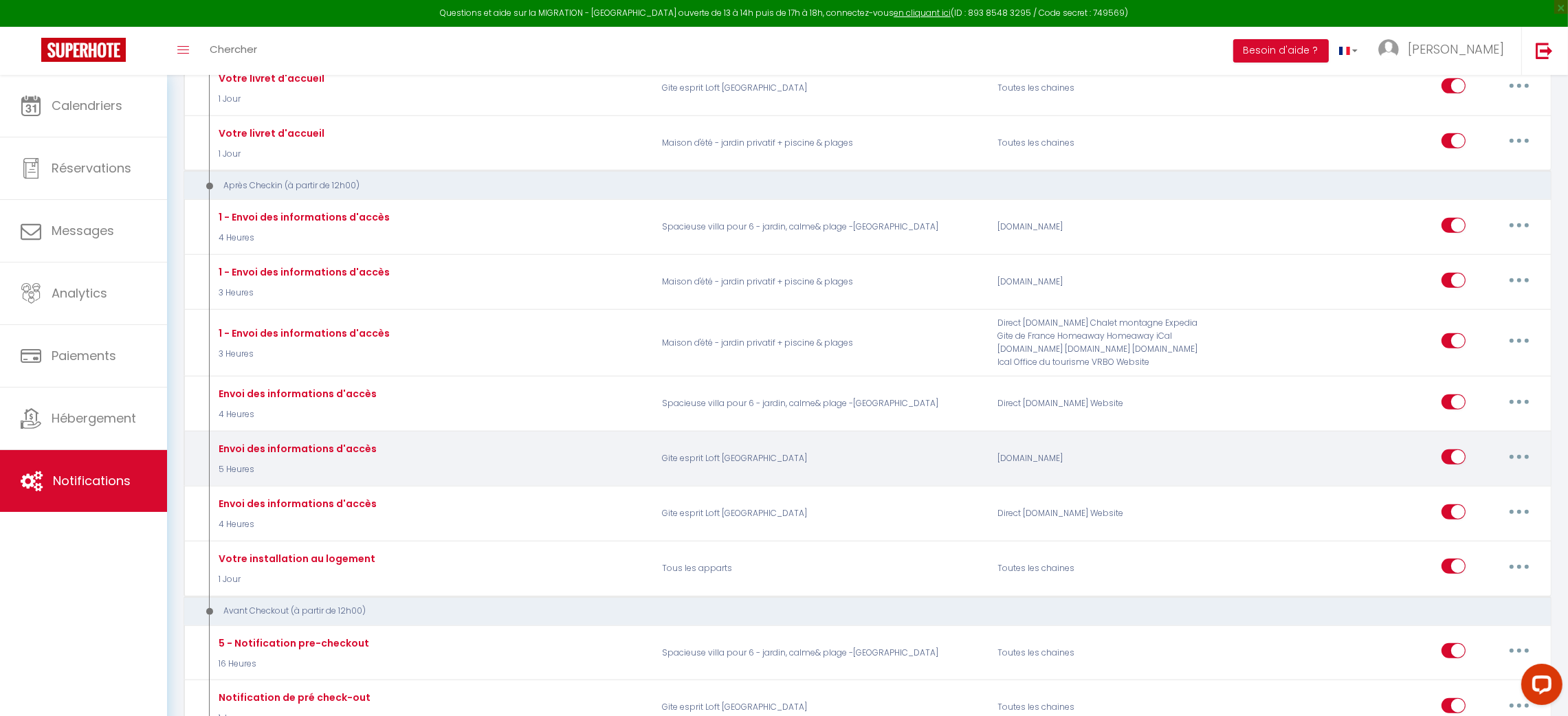
click at [1527, 446] on button "button" at bounding box center [1519, 456] width 38 height 22
click at [1456, 476] on link "Editer" at bounding box center [1483, 488] width 102 height 24
type input "Envoi des informations d'accès"
select select "3"
select select "5 Heures"
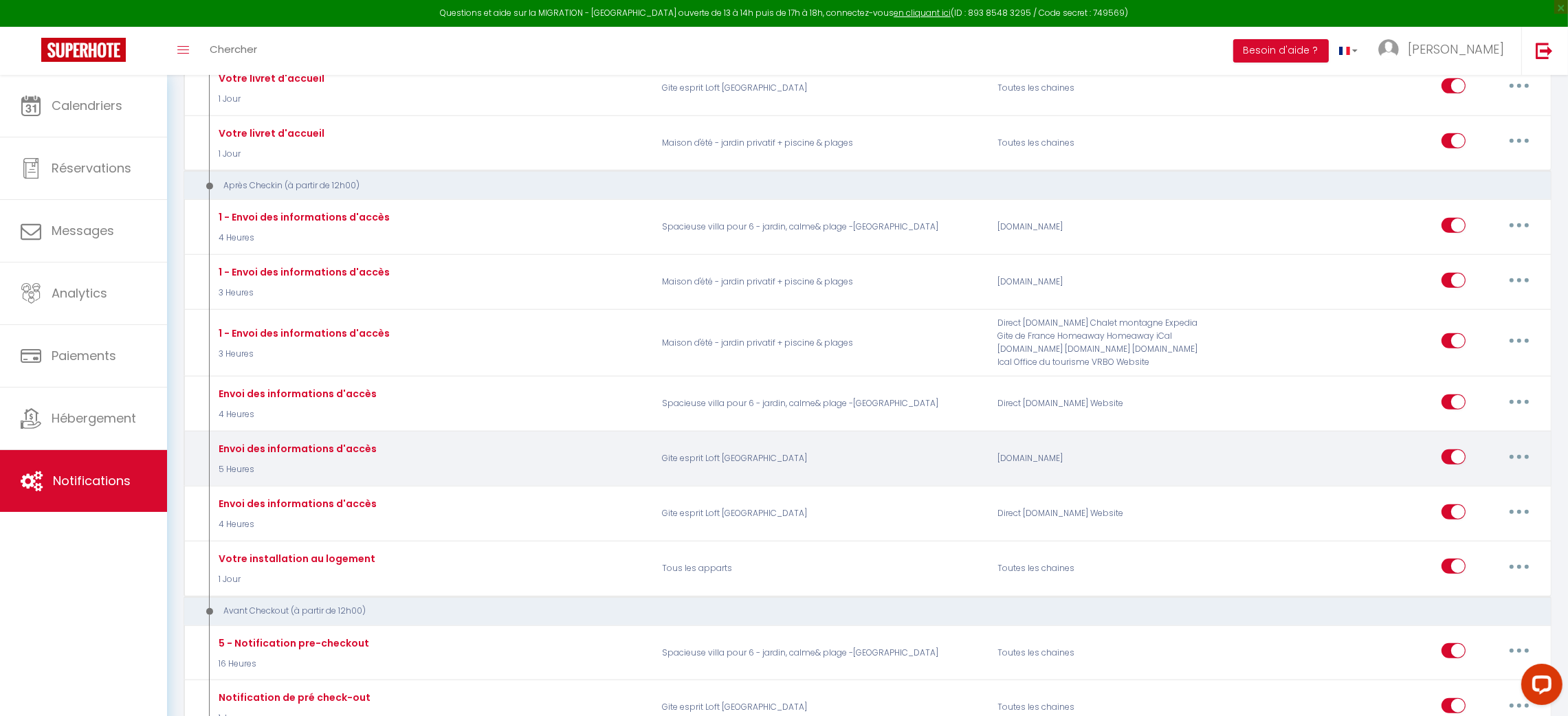
select select "if_booking_is_paid"
checkbox input "true"
checkbox input "false"
radio input "true"
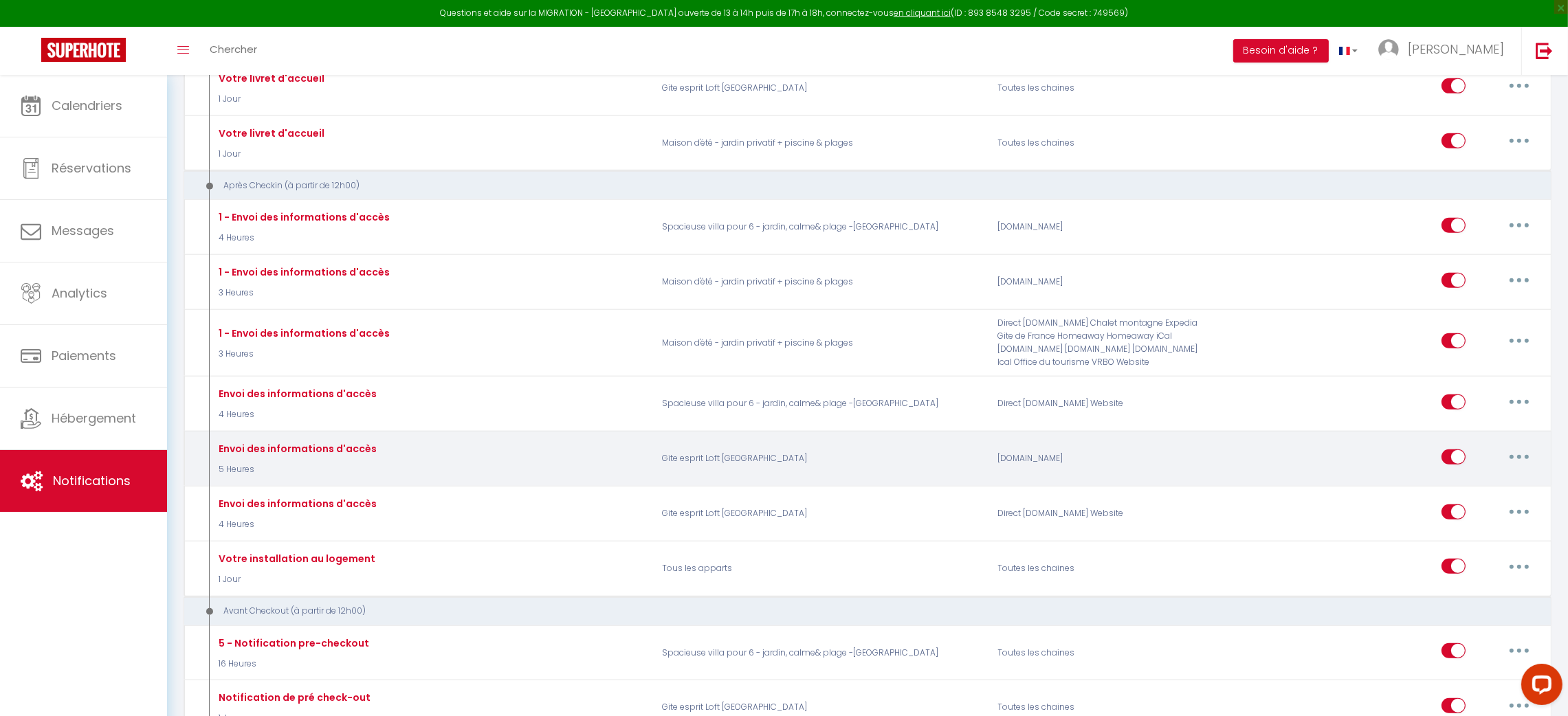
type input "Informations pour votre arrivée – Maison [RENTAL:NAME]"
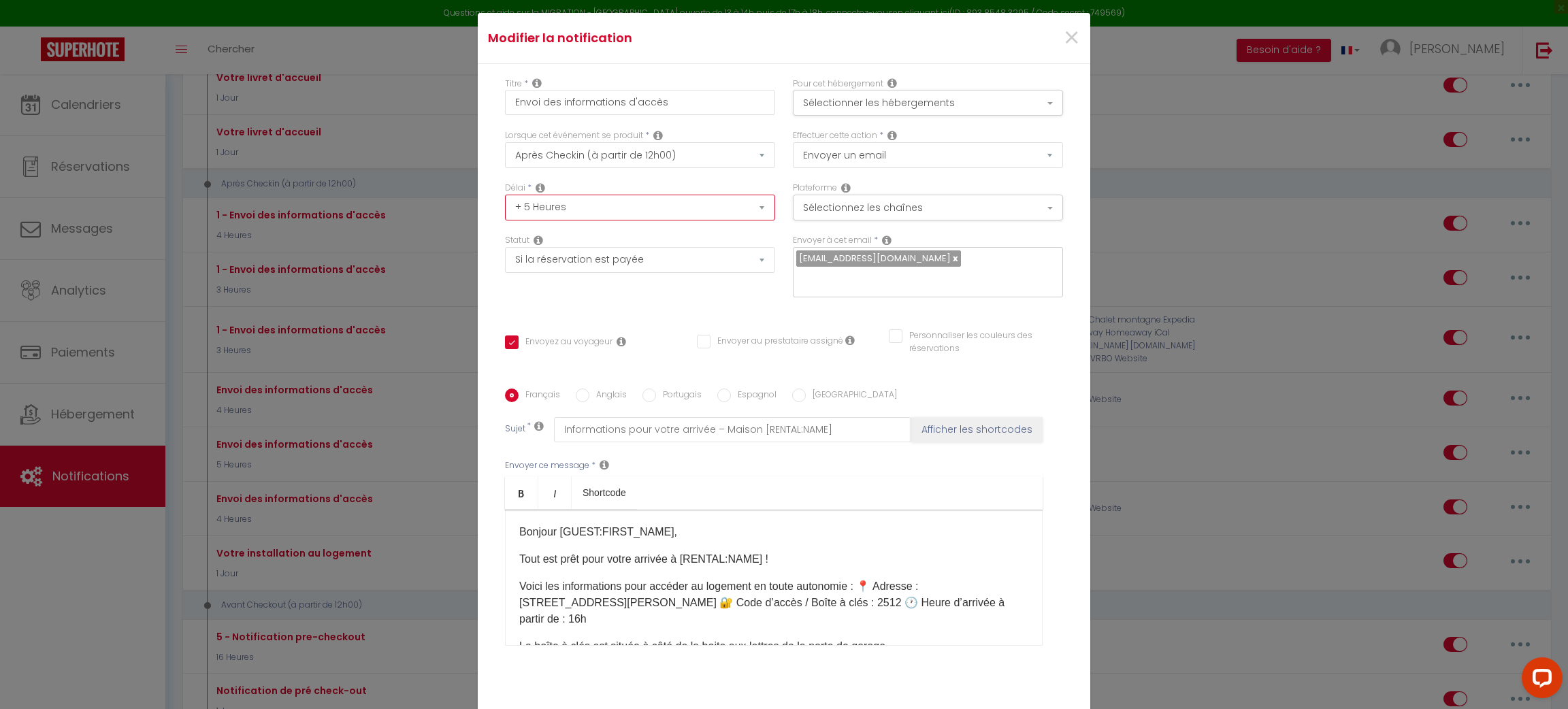
click at [753, 194] on select "Immédiat + 10 Minutes + 1 Heure + 2 Heures + 3 Heures + 4 Heures + 5 Heures + 6…" at bounding box center [640, 207] width 270 height 26
select select "4 Heures"
click at [505, 194] on select "Immédiat + 10 Minutes + 1 Heure + 2 Heures + 3 Heures + 4 Heures + 5 Heures + 6…" at bounding box center [640, 207] width 270 height 26
checkbox input "true"
checkbox input "false"
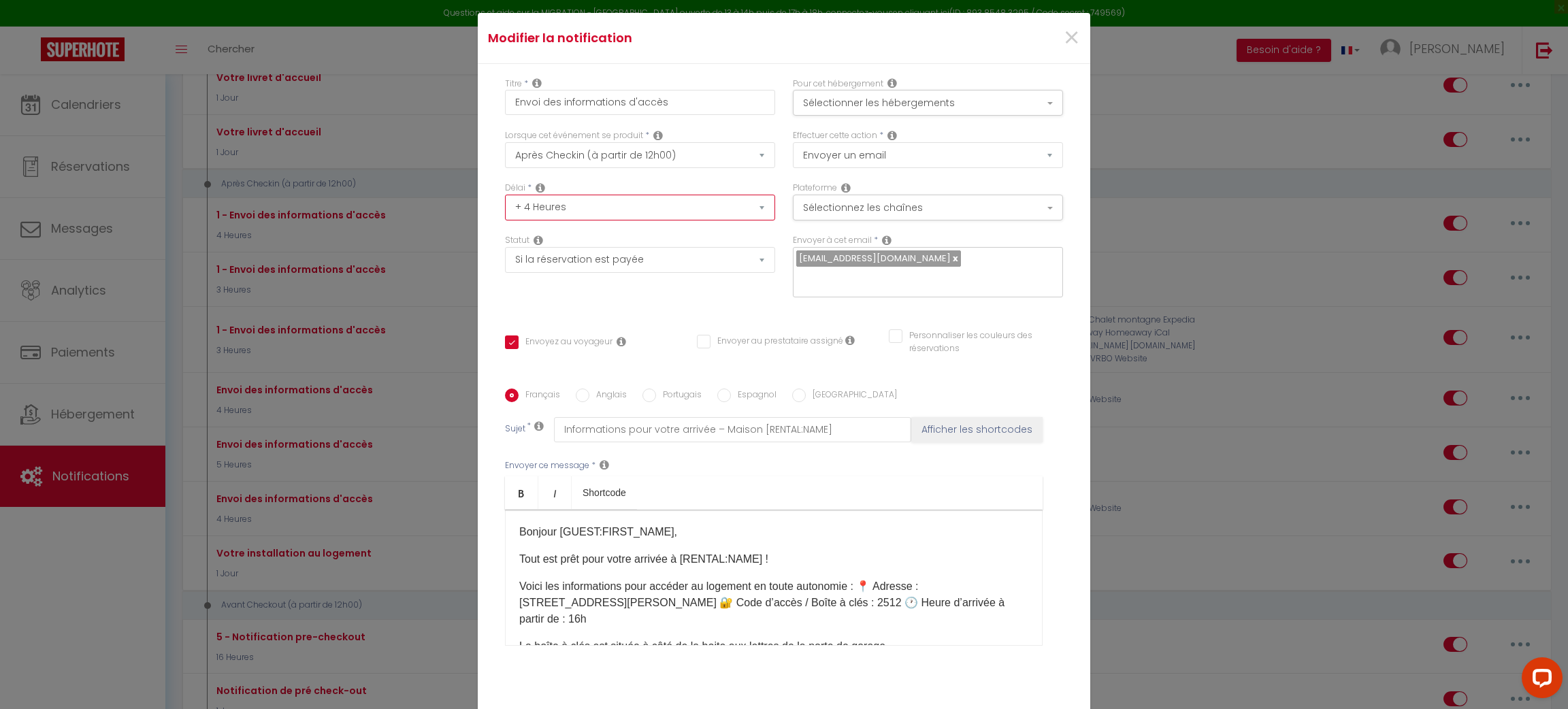
checkbox input "false"
checkbox input "true"
checkbox input "false"
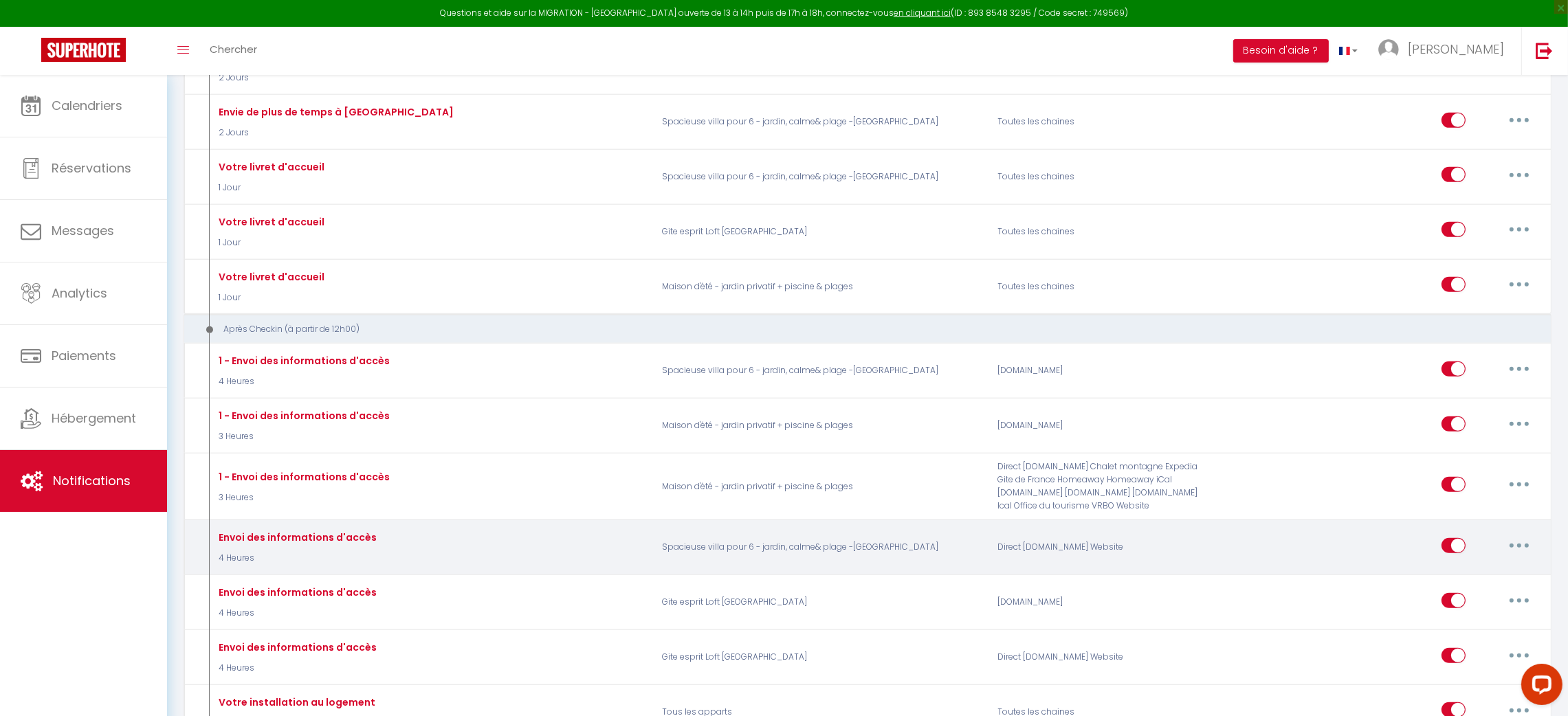
scroll to position [939, 0]
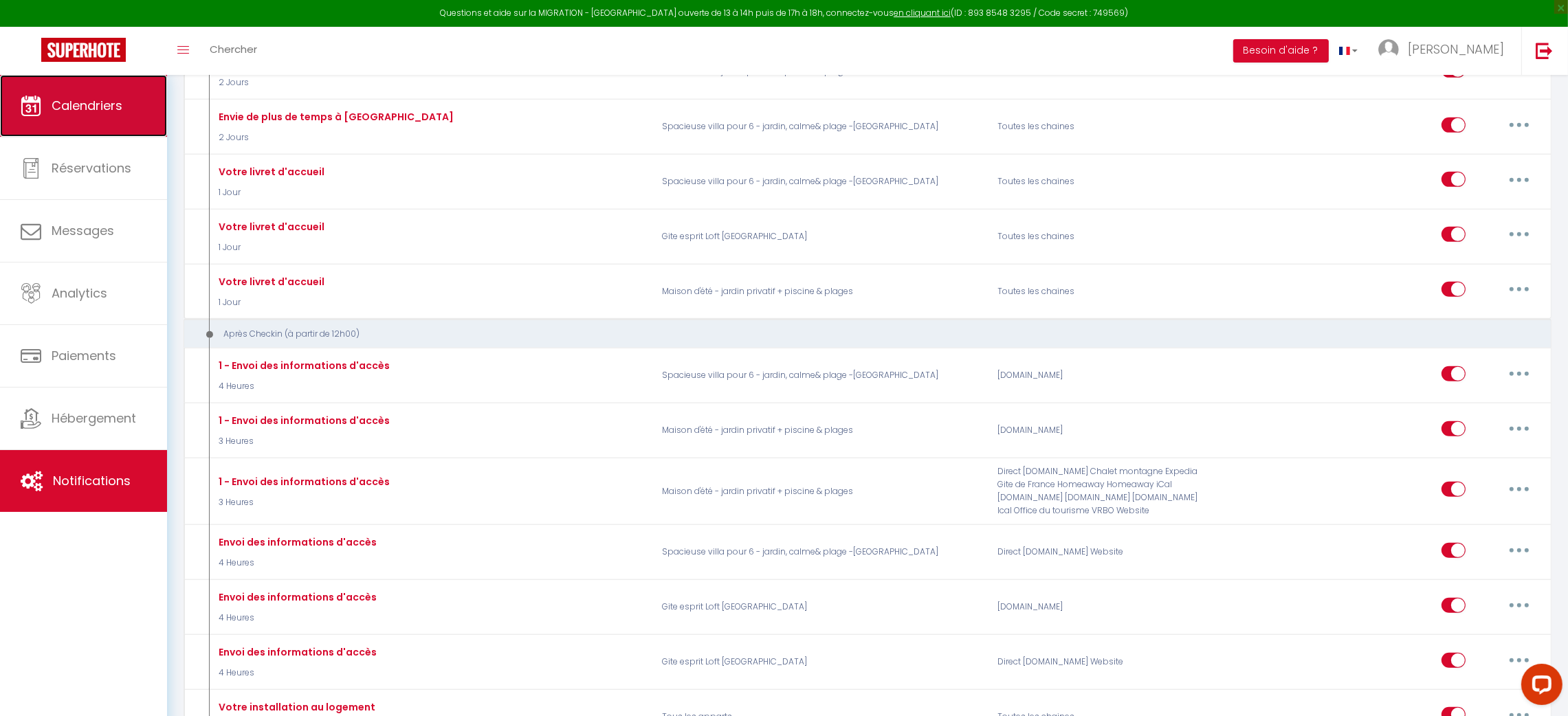
click at [99, 105] on span "Calendriers" at bounding box center [87, 105] width 71 height 18
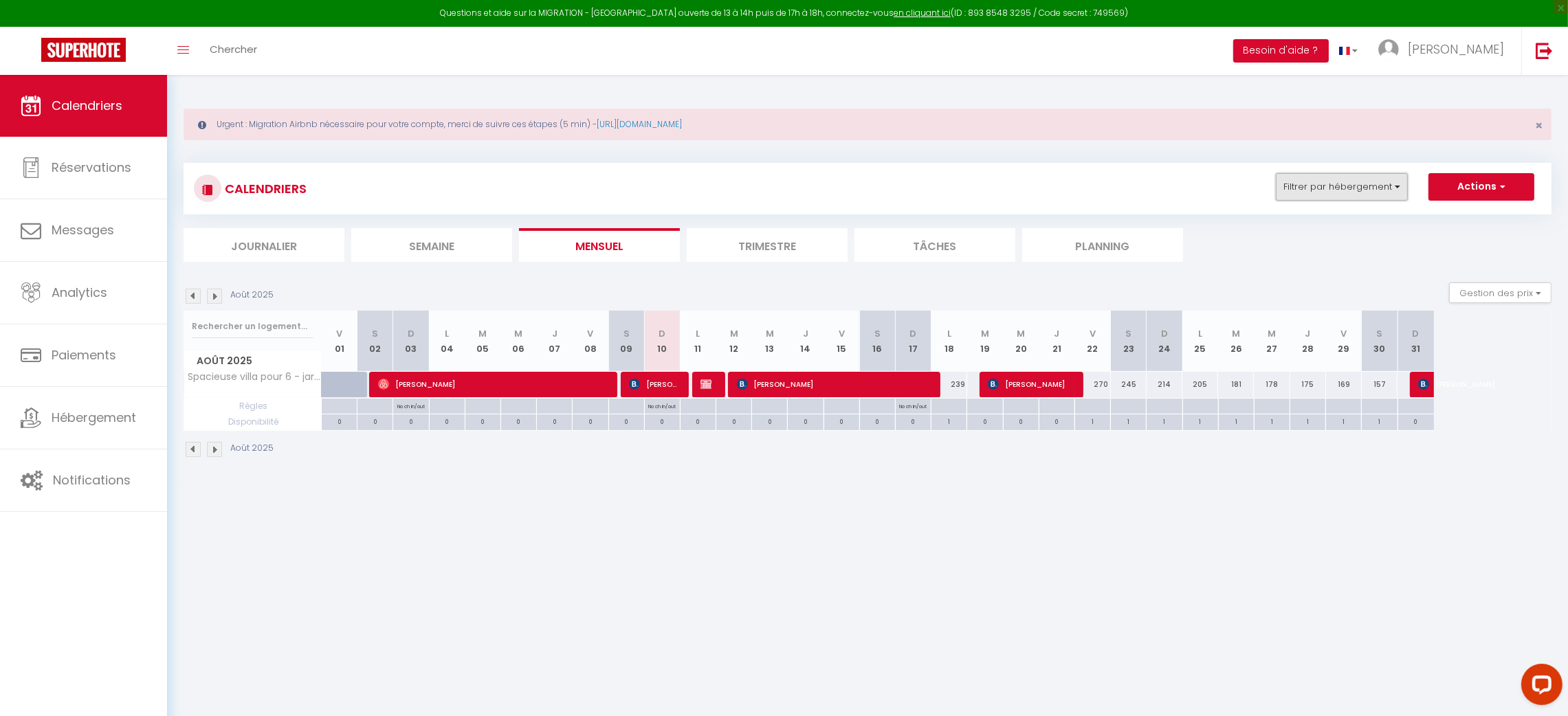
click at [1395, 189] on button "Filtrer par hébergement" at bounding box center [1342, 187] width 132 height 27
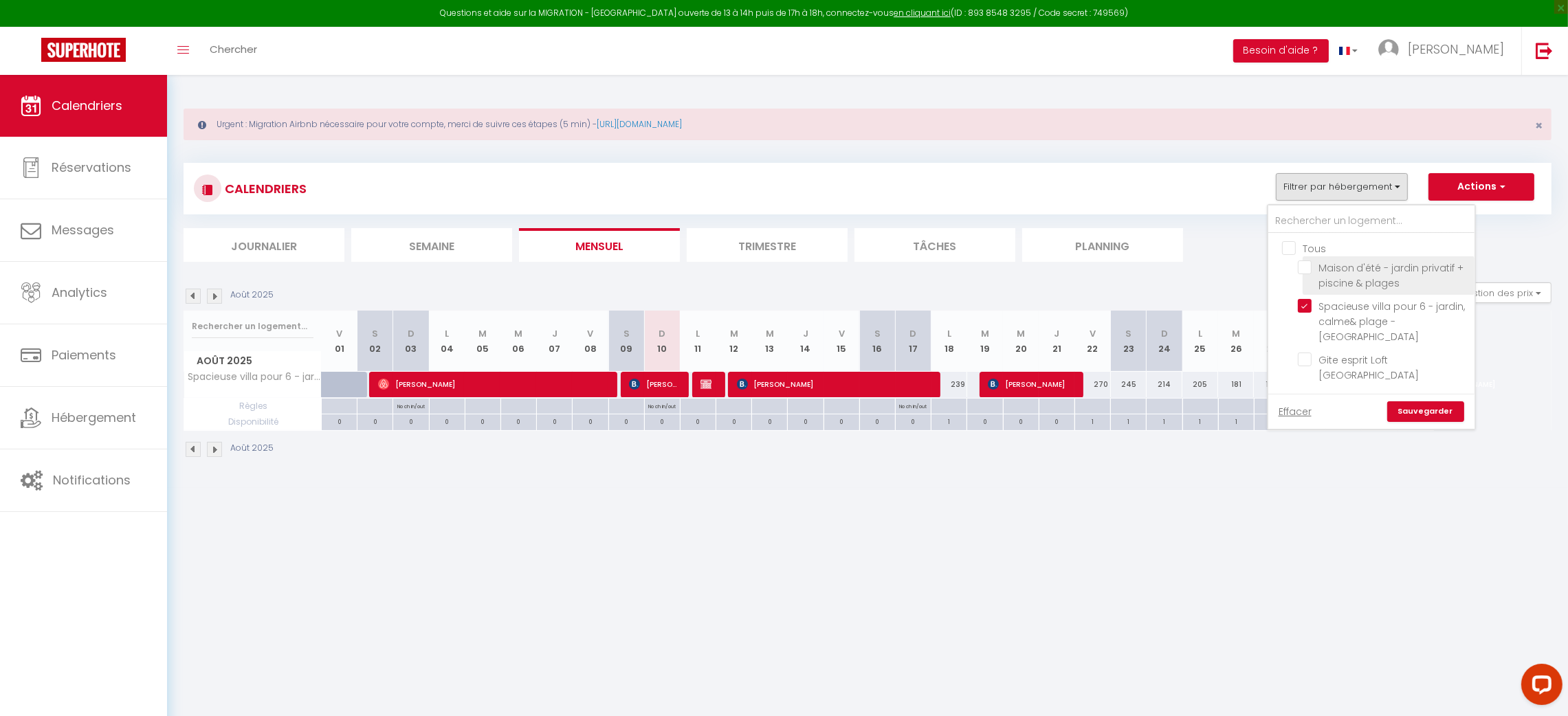
click at [1306, 269] on input "Maison d'été - jardin privatif + piscine & plages" at bounding box center [1384, 267] width 172 height 14
checkbox input "true"
checkbox input "false"
click at [1429, 402] on link "Sauvegarder" at bounding box center [1426, 411] width 77 height 21
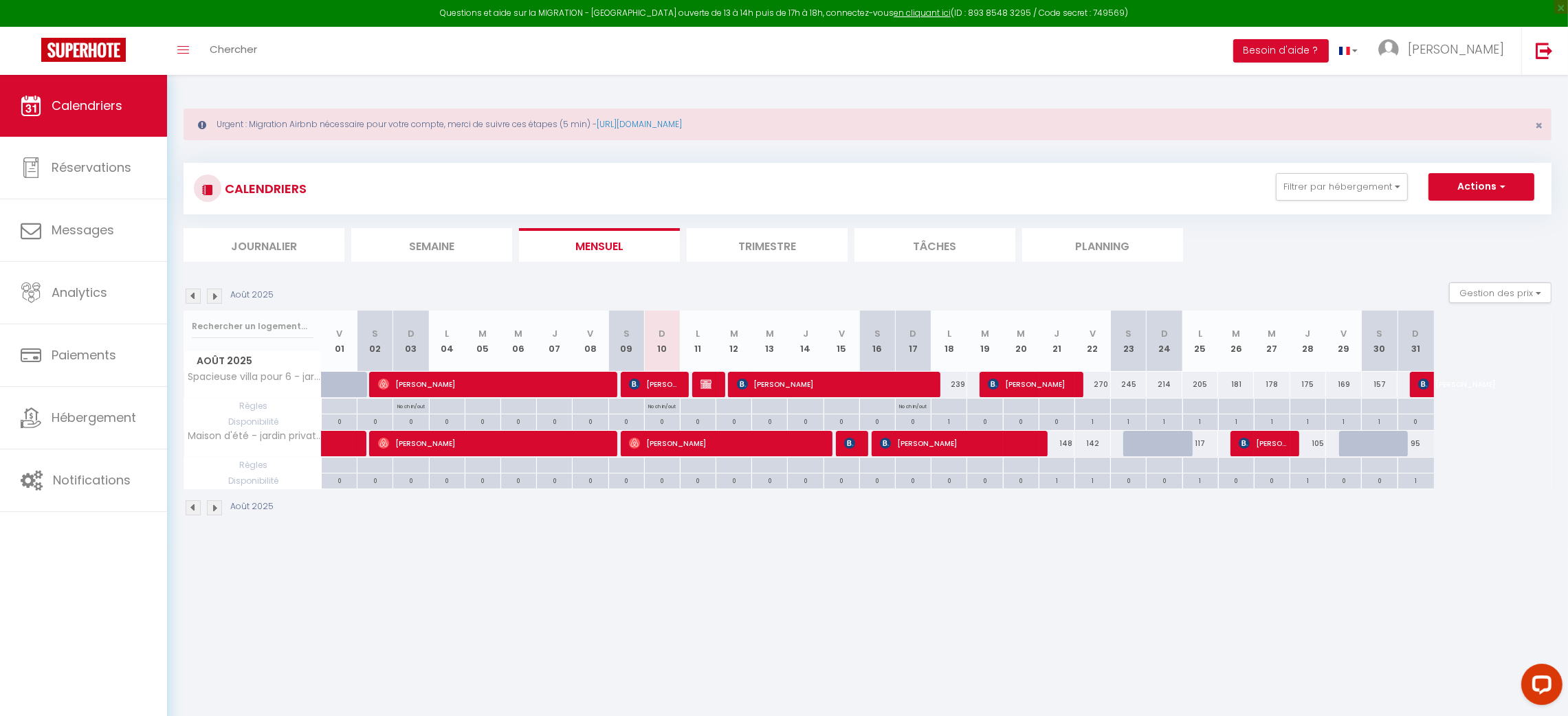
click at [760, 246] on li "Trimestre" at bounding box center [767, 245] width 161 height 34
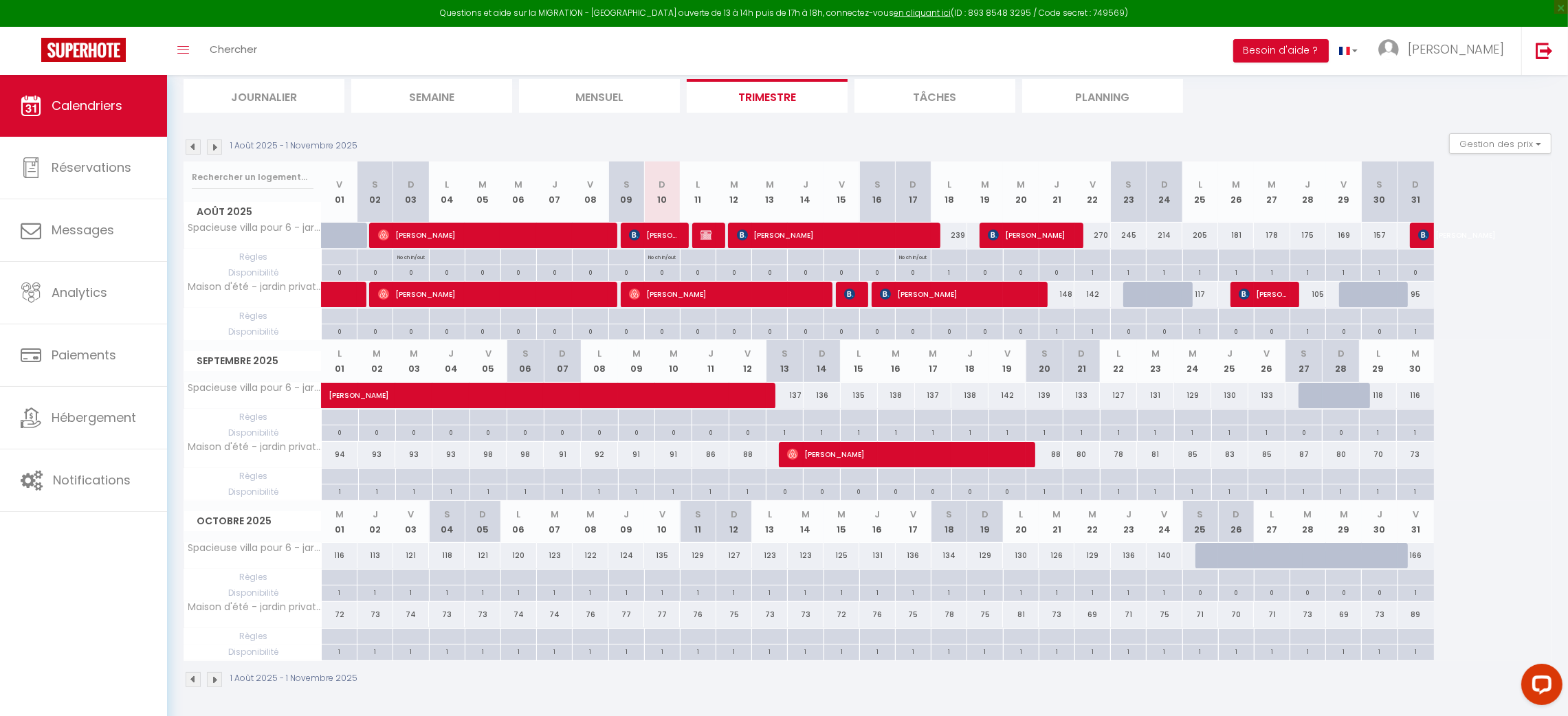
scroll to position [152, 0]
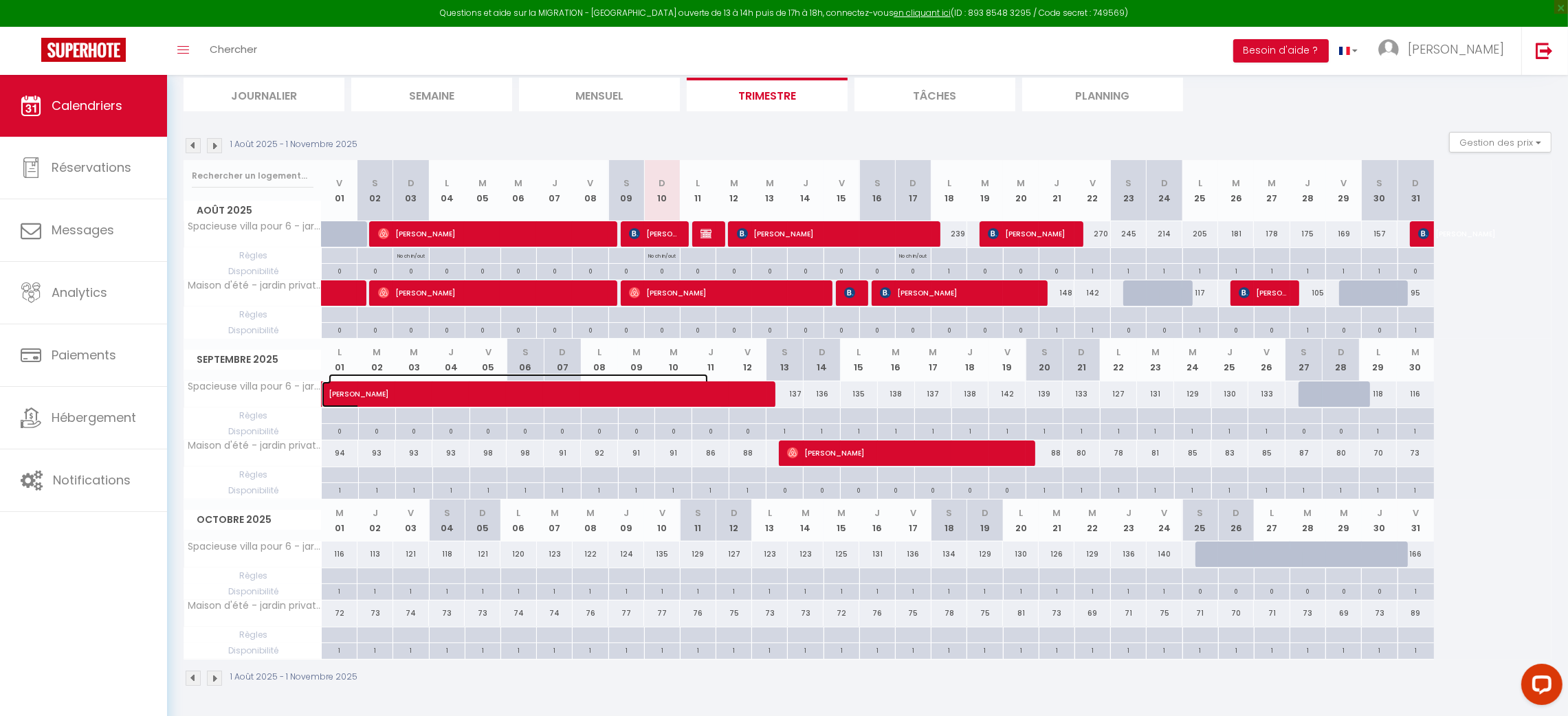
click at [606, 396] on span "[PERSON_NAME]" at bounding box center [518, 387] width 380 height 26
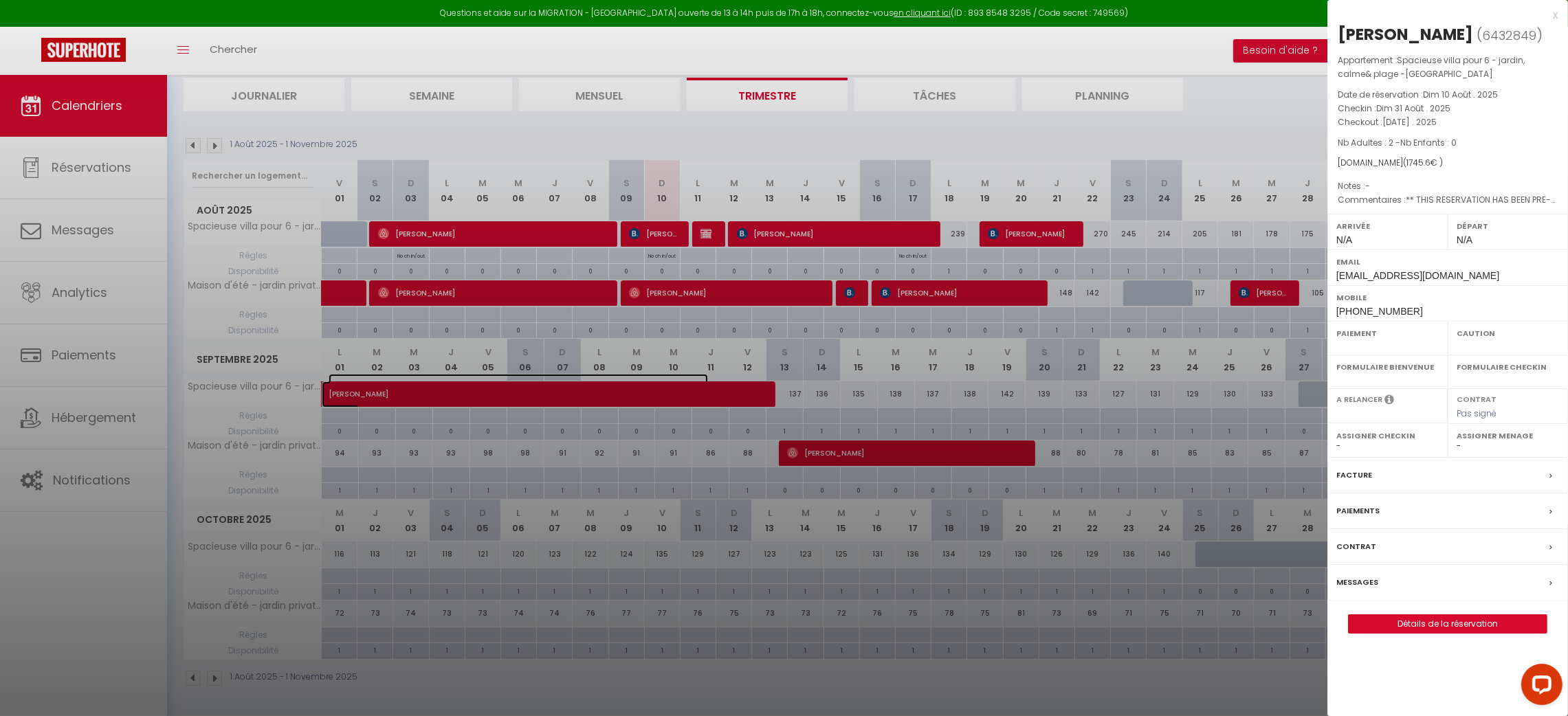
select select "OK"
select select "KO"
select select "0"
select select "1"
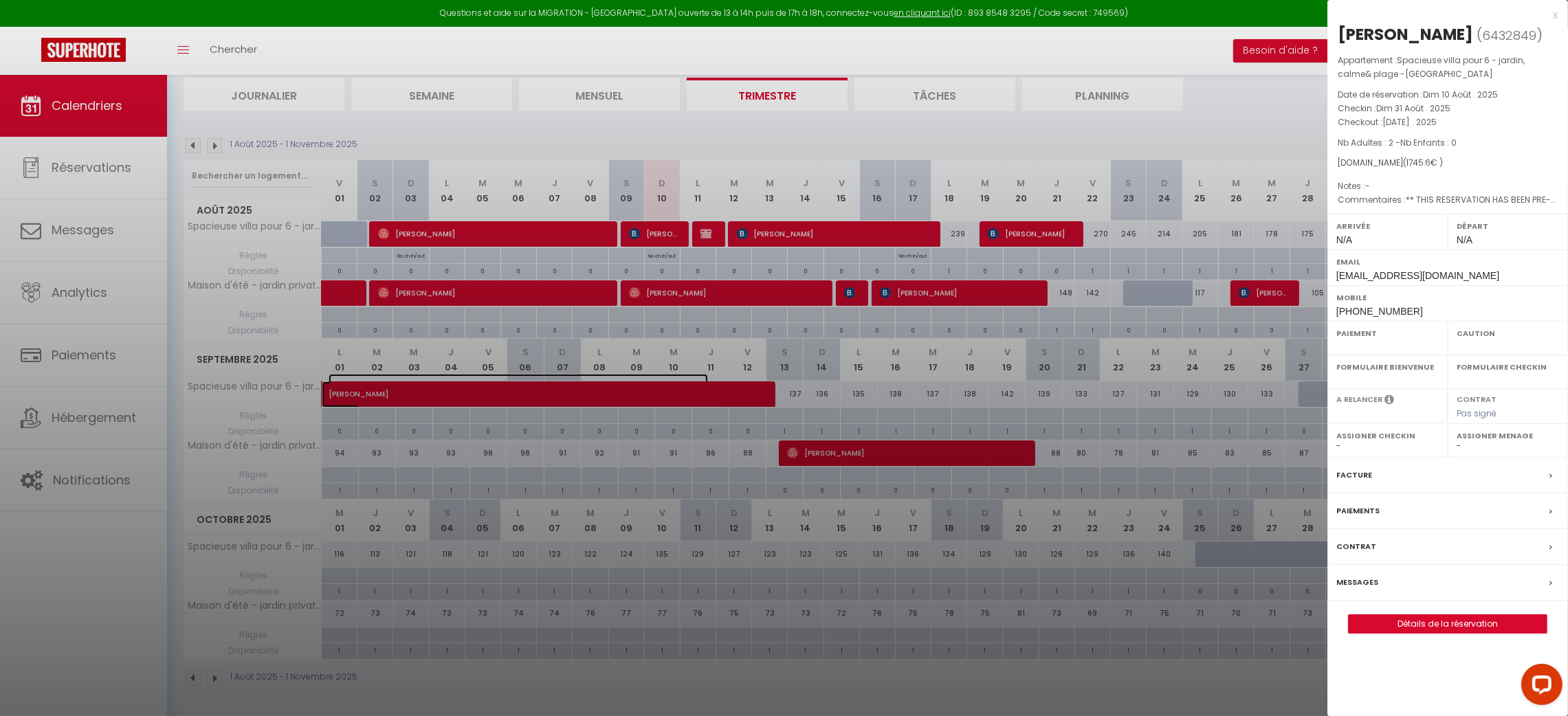
select select
select select "42415"
